Goal: Consume media (video, audio)

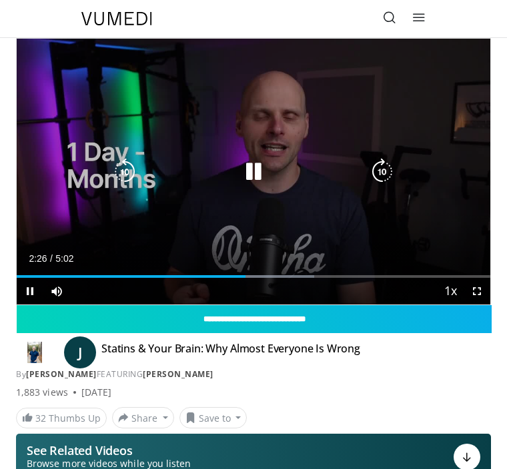
click at [257, 167] on icon "Video Player" at bounding box center [253, 172] width 27 height 27
click at [250, 177] on icon "Video Player" at bounding box center [253, 172] width 27 height 27
click at [250, 175] on icon "Video Player" at bounding box center [253, 172] width 27 height 27
